Goal: Information Seeking & Learning: Learn about a topic

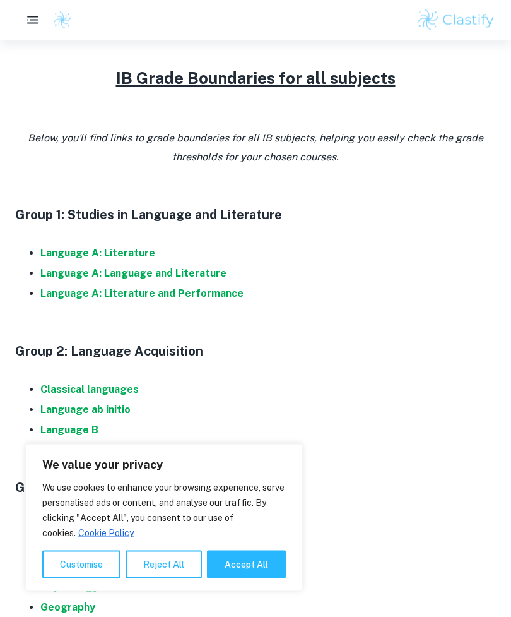
scroll to position [526, 0]
click at [68, 269] on strong "Language A: Language and Literature" at bounding box center [133, 273] width 186 height 12
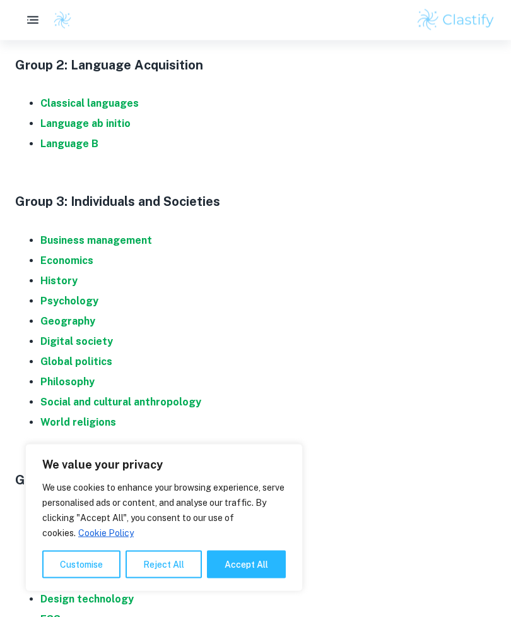
scroll to position [814, 0]
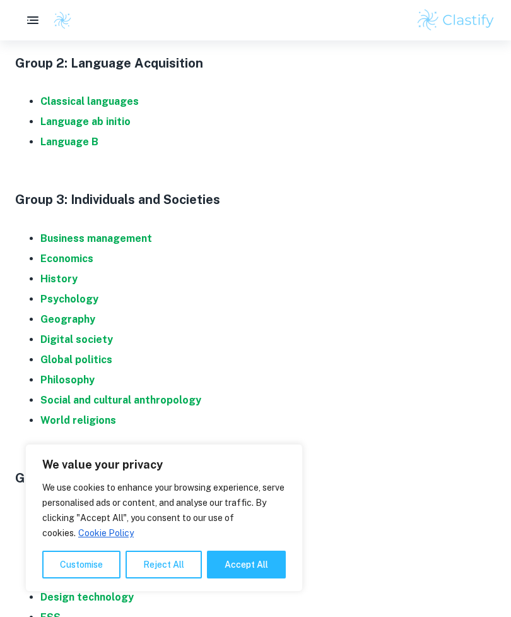
click at [43, 280] on strong "History" at bounding box center [58, 279] width 37 height 12
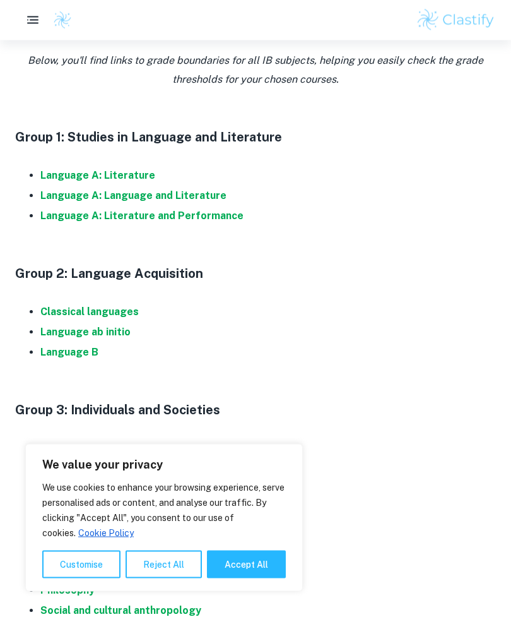
scroll to position [603, 0]
click at [56, 190] on strong "Language A: Language and Literature" at bounding box center [133, 195] width 186 height 12
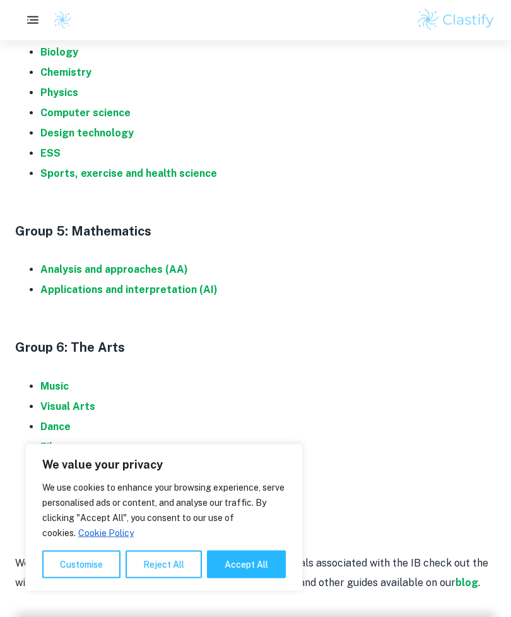
scroll to position [1278, 0]
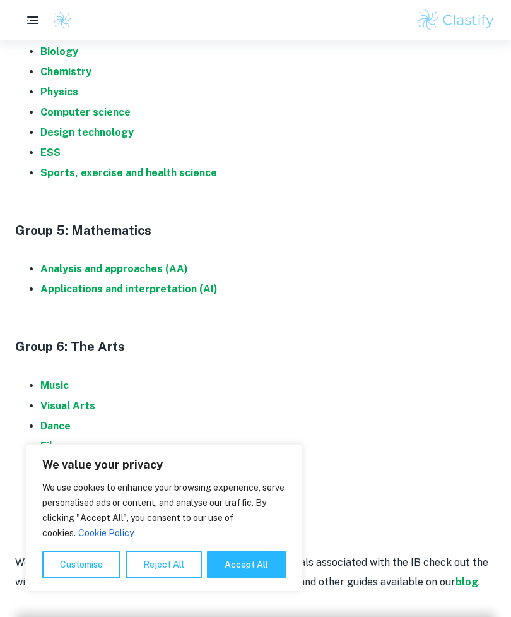
click at [59, 267] on strong "Analysis and approaches (AA)" at bounding box center [114, 269] width 148 height 12
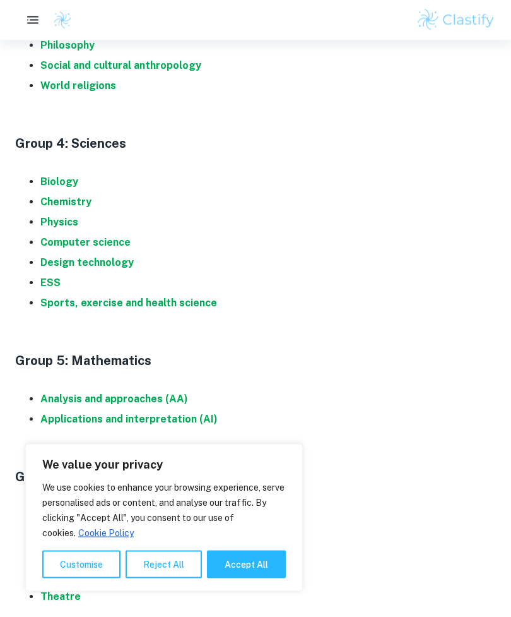
scroll to position [1148, 0]
click at [56, 196] on strong "Chemistry" at bounding box center [65, 202] width 51 height 12
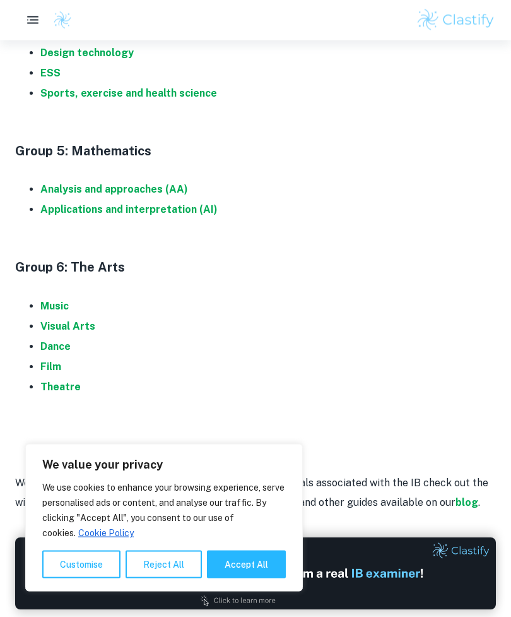
scroll to position [1358, 0]
click at [52, 300] on strong "Music" at bounding box center [54, 306] width 28 height 12
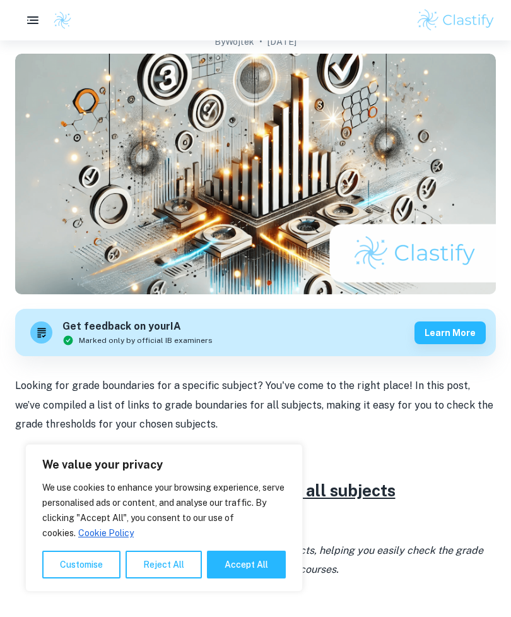
scroll to position [0, 0]
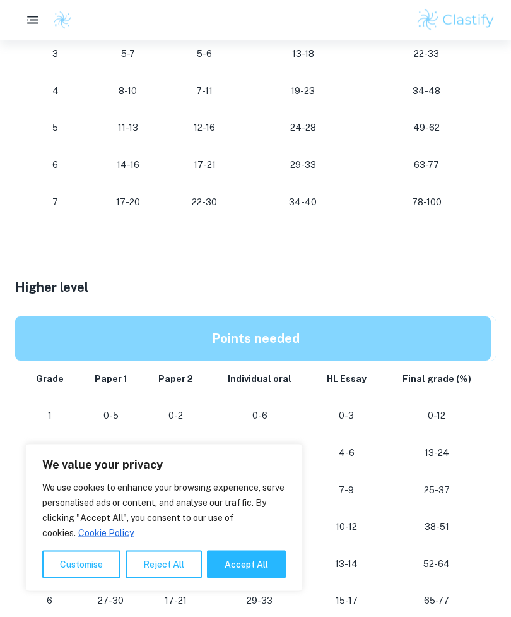
scroll to position [903, 0]
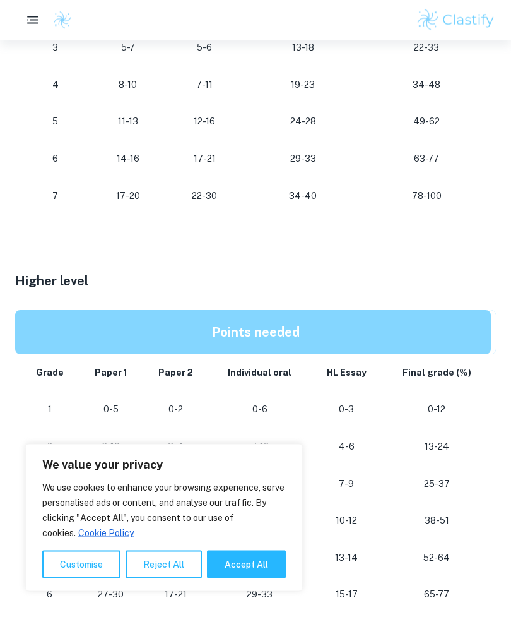
click at [160, 578] on button "Reject All" at bounding box center [164, 564] width 76 height 28
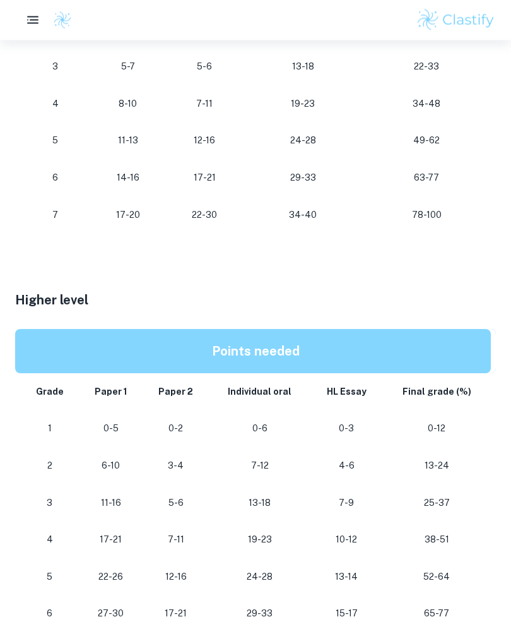
scroll to position [885, 0]
click at [9, 584] on div "Home Blog IB English A Language and Literature Grade Boundaries IB English A La…" at bounding box center [255, 86] width 511 height 1861
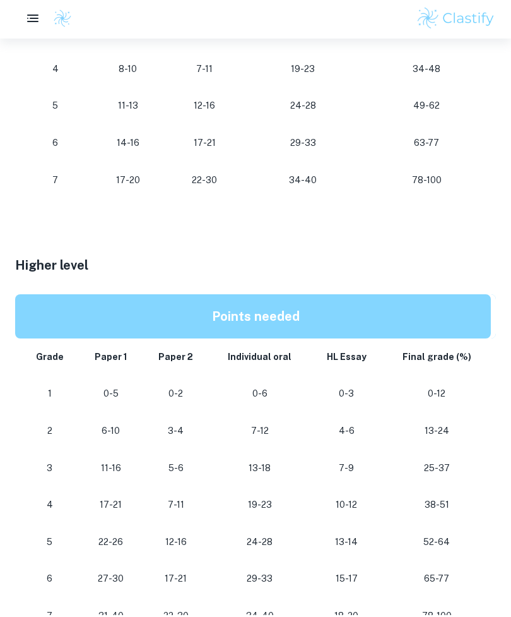
scroll to position [960, 0]
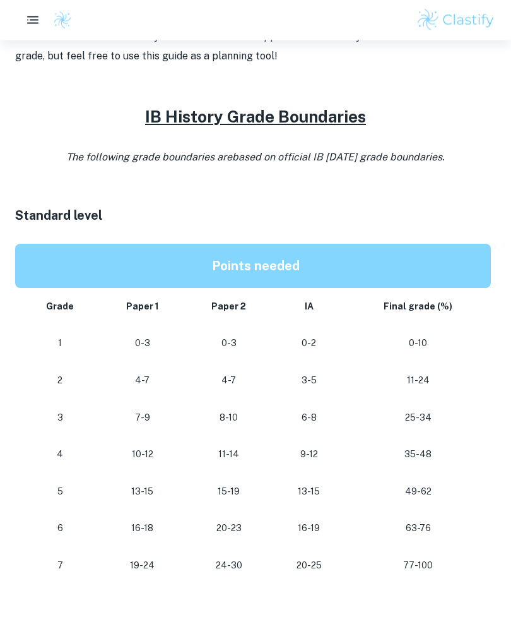
scroll to position [511, 0]
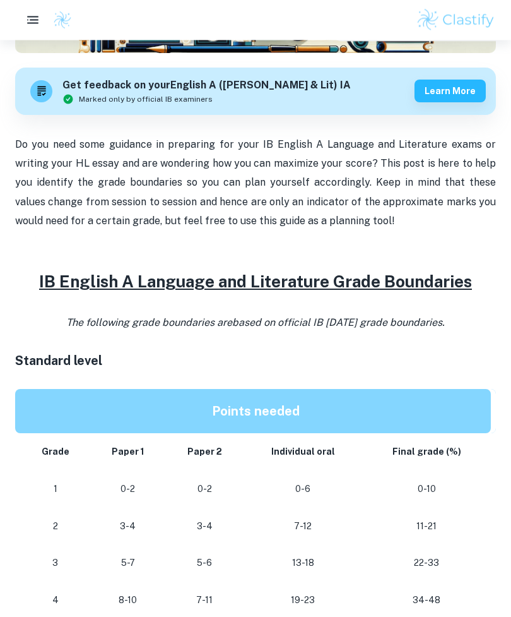
scroll to position [377, 0]
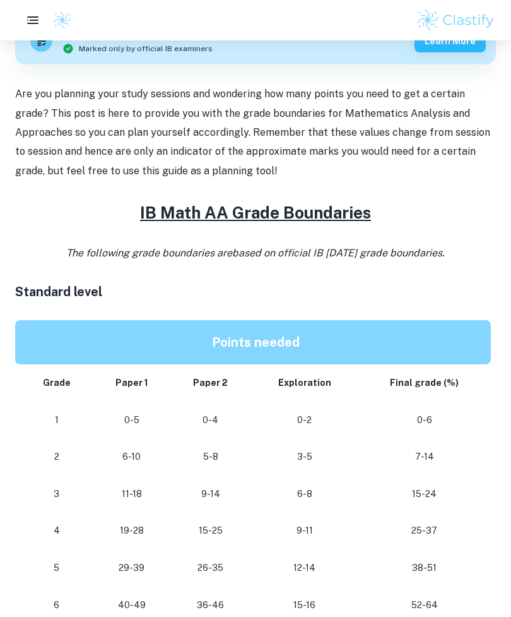
scroll to position [360, 0]
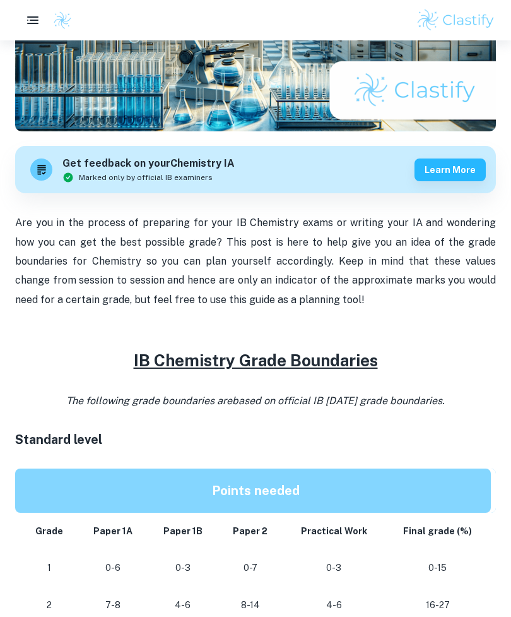
scroll to position [265, 0]
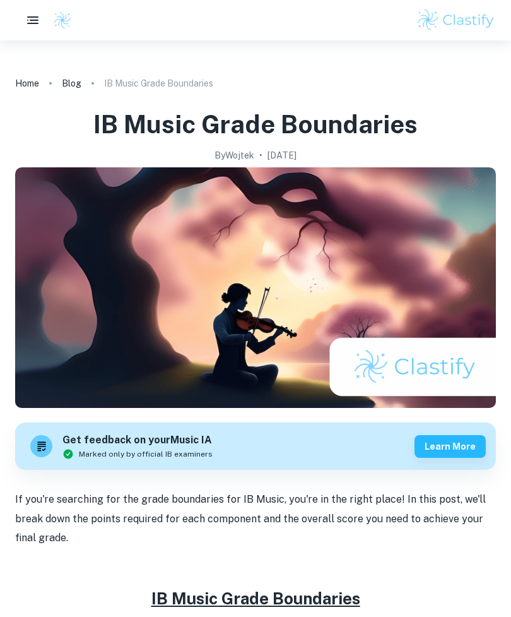
click at [31, 21] on rect "button" at bounding box center [34, 20] width 9 height 1
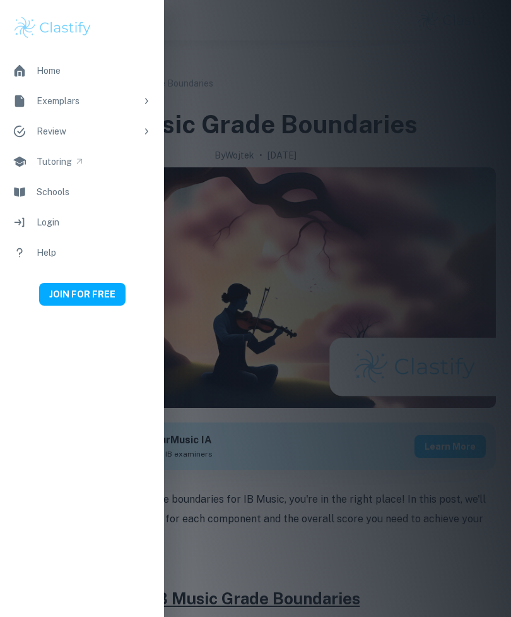
click at [198, 120] on div at bounding box center [255, 308] width 511 height 617
